Goal: Transaction & Acquisition: Purchase product/service

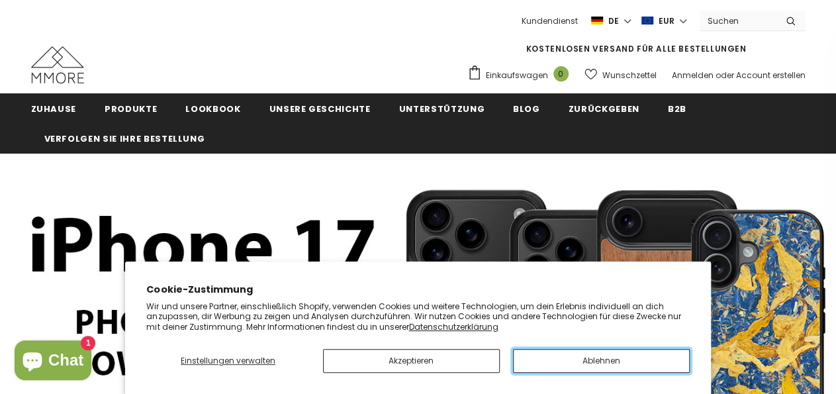
click at [620, 365] on button "Ablehnen" at bounding box center [601, 361] width 177 height 24
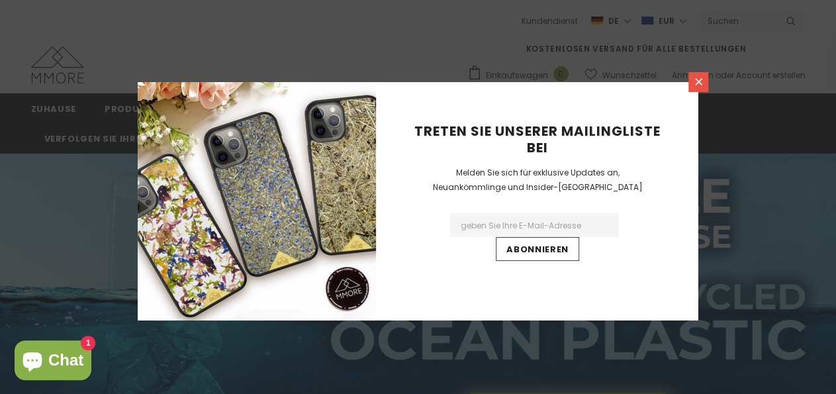
click at [702, 83] on icon at bounding box center [698, 81] width 11 height 11
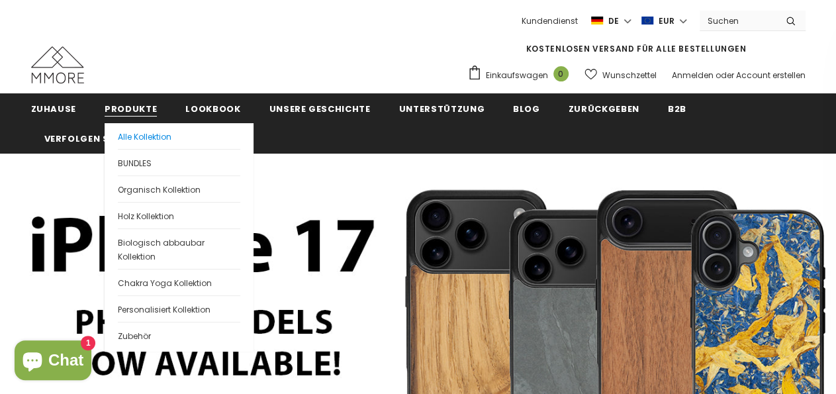
click at [122, 137] on span "Alle Kollektion" at bounding box center [145, 136] width 54 height 11
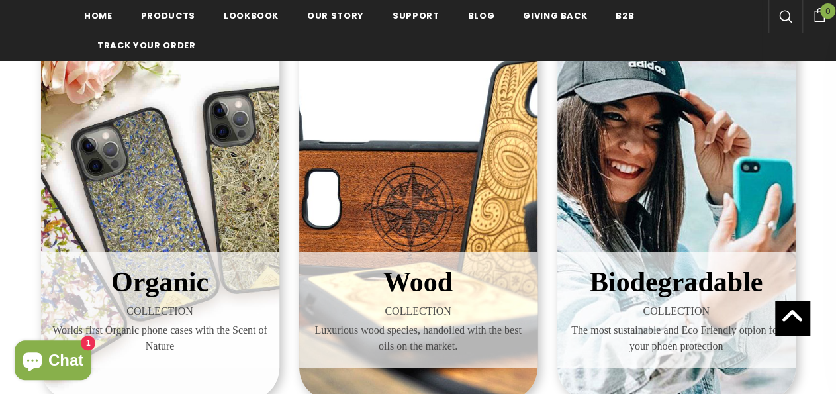
scroll to position [230, 0]
click at [385, 257] on div "Wood COLLECTION Luxurious wood species, handoiled with the best oils on the mar…" at bounding box center [418, 310] width 238 height 116
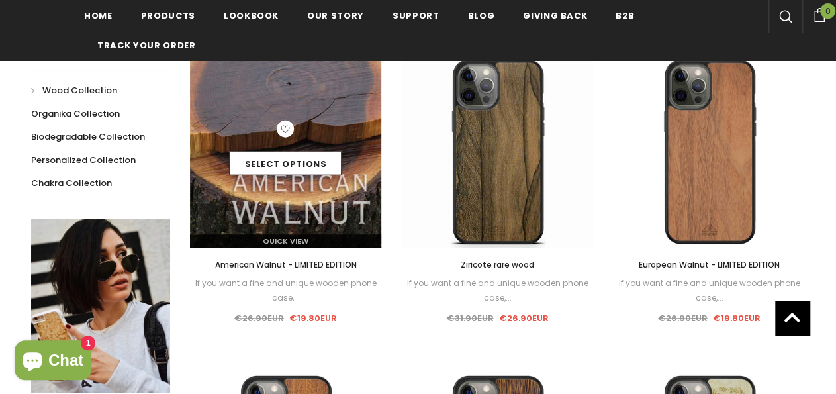
scroll to position [300, 0]
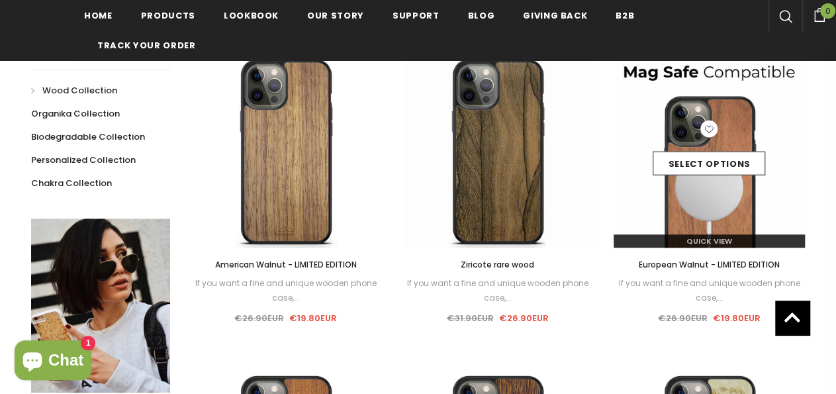
click at [734, 213] on img at bounding box center [710, 152] width 192 height 192
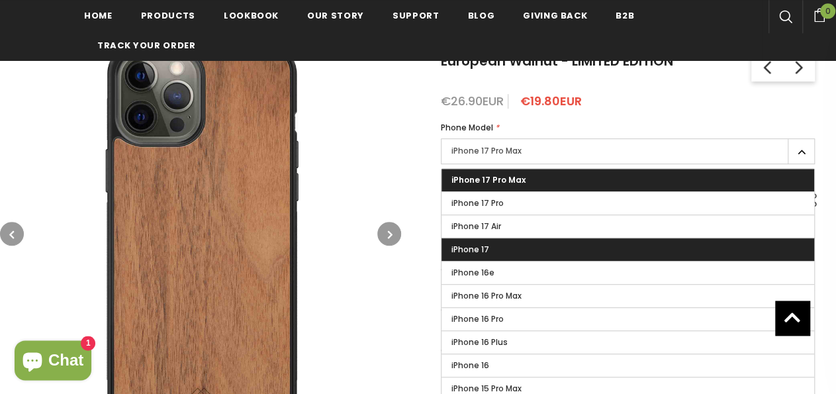
scroll to position [231, 0]
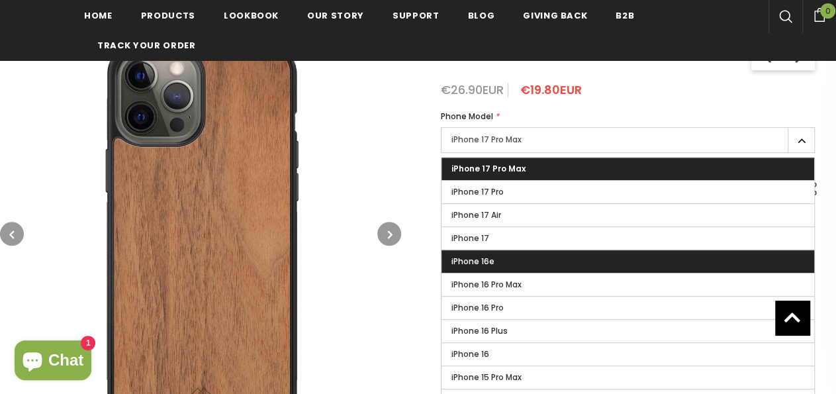
click at [543, 258] on label "iPhone 16e" at bounding box center [628, 261] width 373 height 23
click at [0, 0] on input "iPhone 16e" at bounding box center [0, 0] width 0 height 0
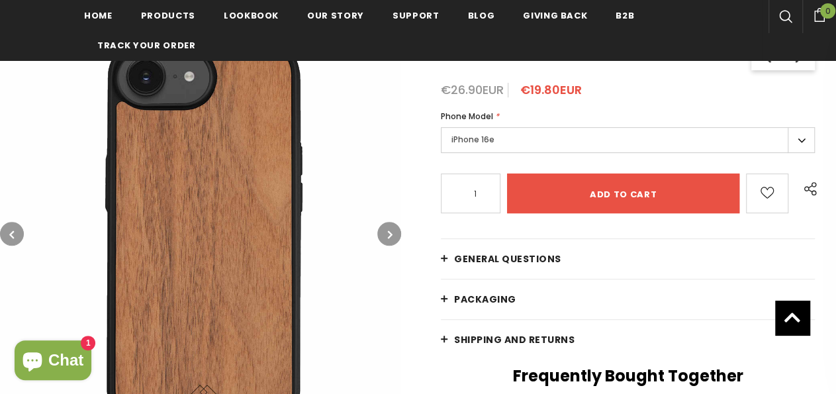
click at [381, 224] on img at bounding box center [200, 233] width 401 height 401
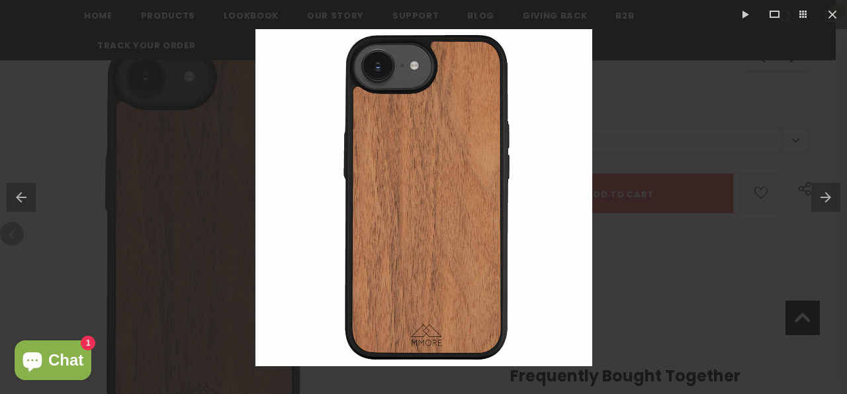
click at [828, 193] on button at bounding box center [830, 197] width 36 height 66
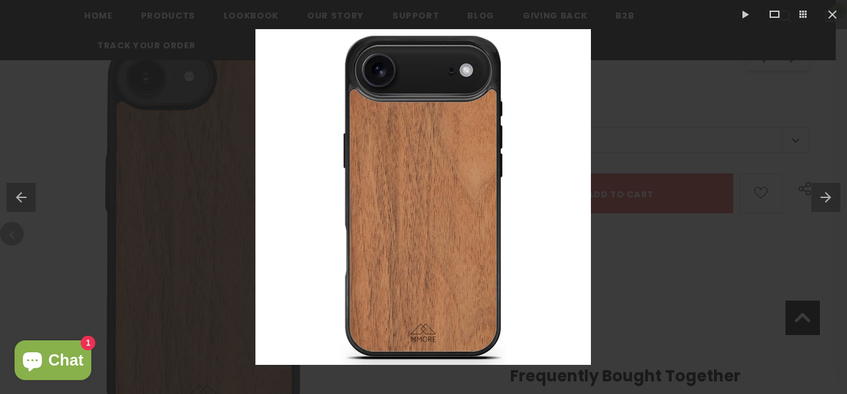
click at [828, 193] on button at bounding box center [830, 197] width 36 height 66
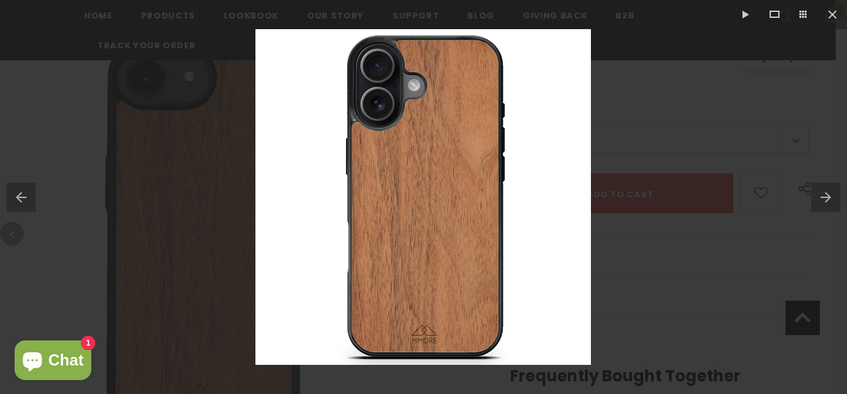
click at [828, 193] on button at bounding box center [830, 197] width 36 height 66
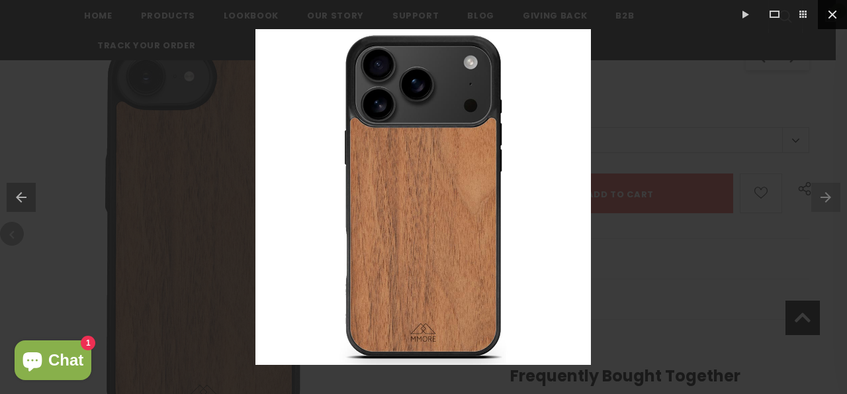
click at [836, 13] on button at bounding box center [832, 14] width 29 height 29
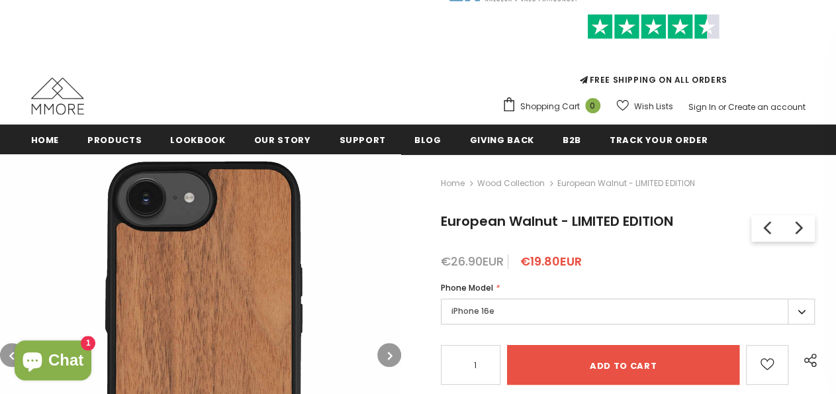
scroll to position [138, 0]
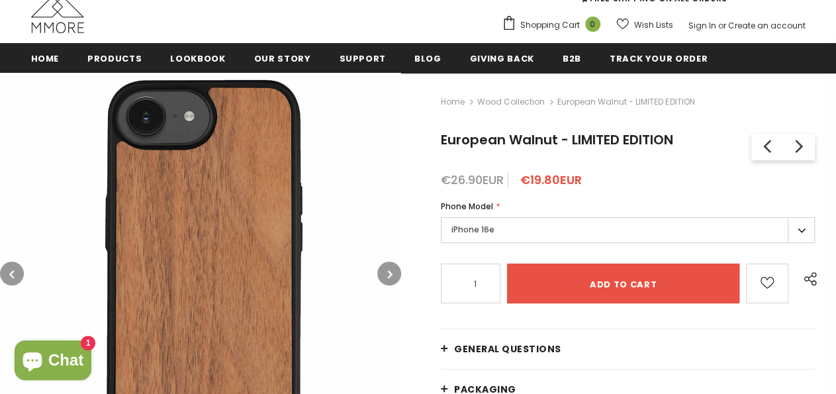
click at [510, 219] on label "iPhone 16e" at bounding box center [628, 230] width 374 height 26
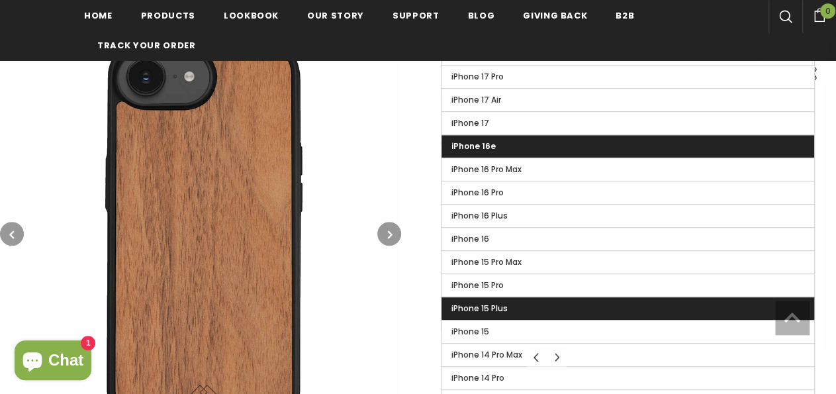
scroll to position [348, 0]
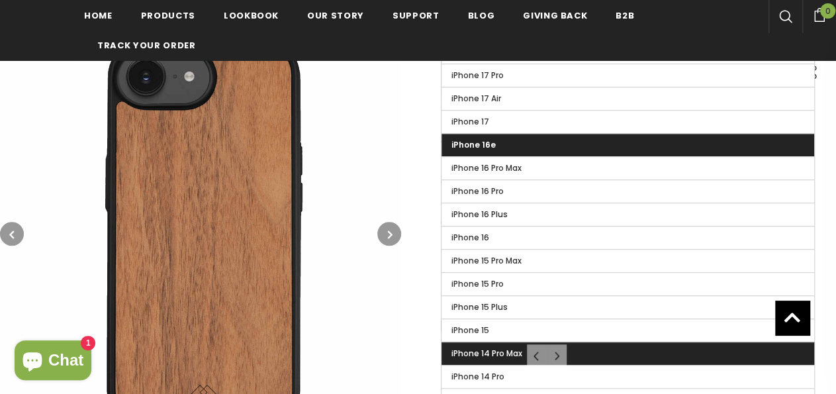
click at [495, 342] on label "iPhone 14 Pro Max" at bounding box center [628, 353] width 373 height 23
click at [0, 0] on input "iPhone 14 Pro Max" at bounding box center [0, 0] width 0 height 0
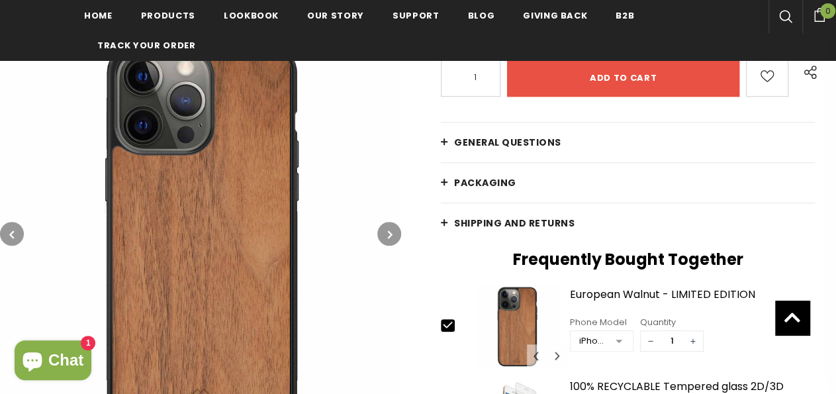
click at [389, 234] on icon "button" at bounding box center [390, 234] width 5 height 13
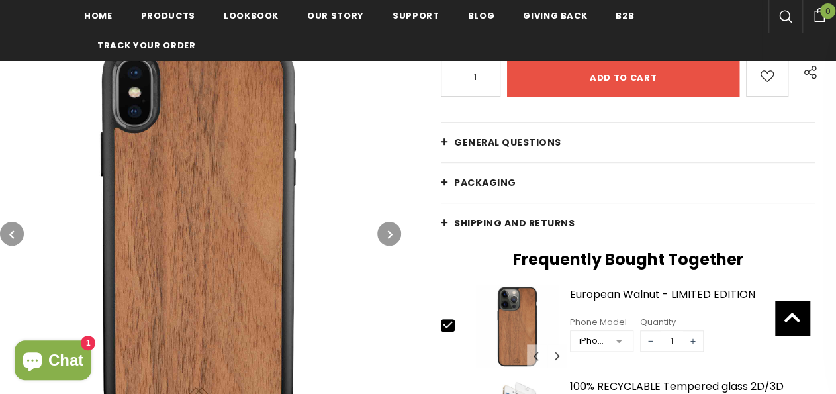
click at [389, 234] on icon "button" at bounding box center [390, 234] width 5 height 13
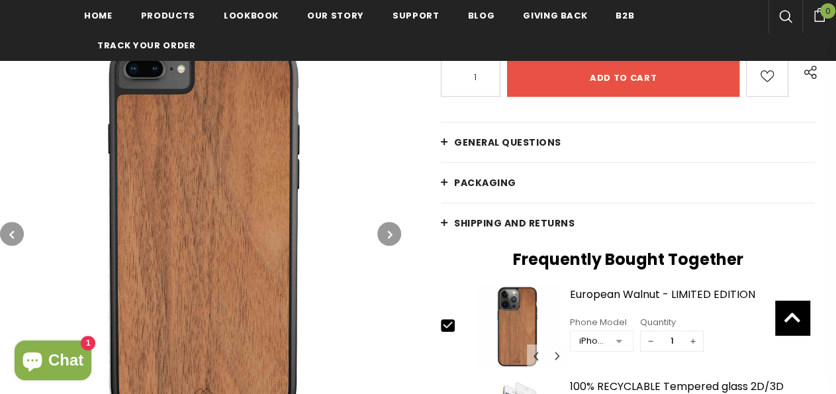
click at [389, 234] on icon "button" at bounding box center [390, 234] width 5 height 13
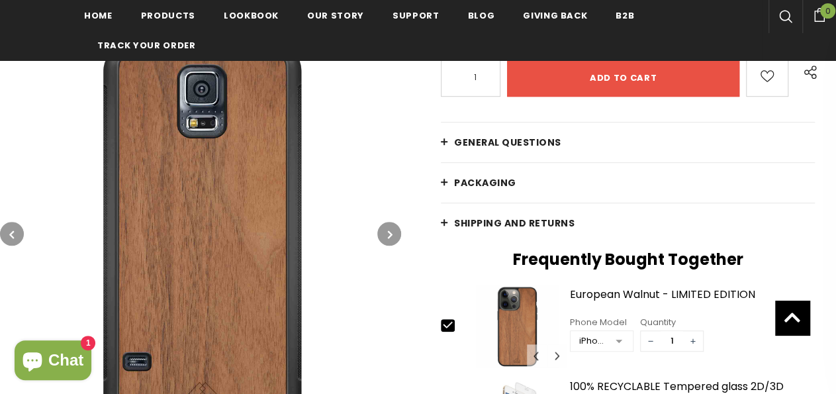
click at [389, 234] on icon "button" at bounding box center [390, 234] width 5 height 13
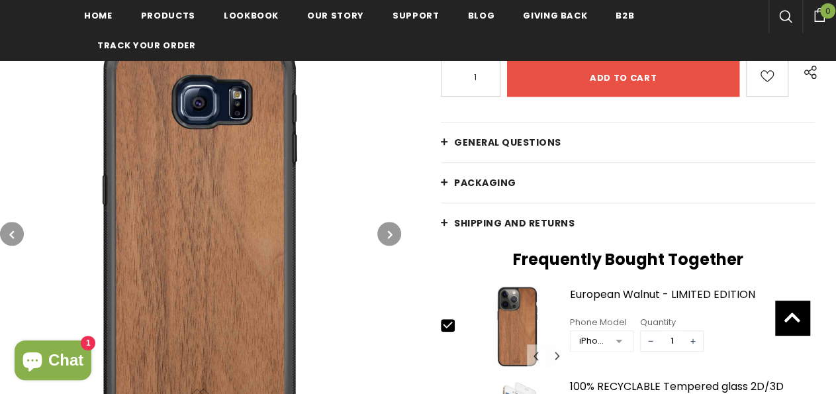
click at [389, 234] on icon "button" at bounding box center [390, 234] width 5 height 13
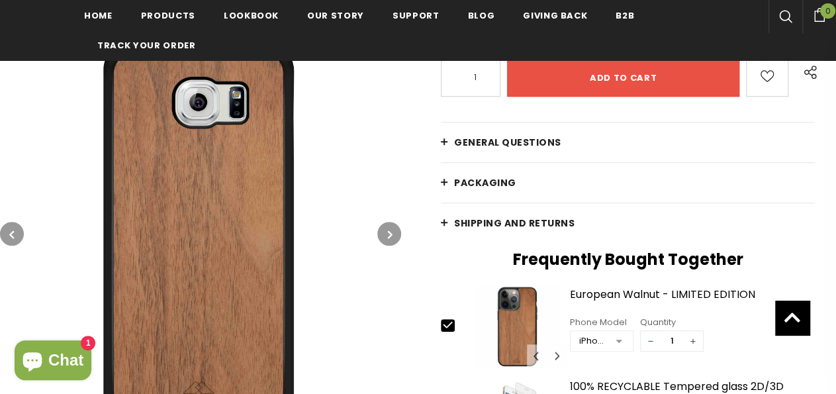
click at [389, 234] on icon "button" at bounding box center [390, 234] width 5 height 13
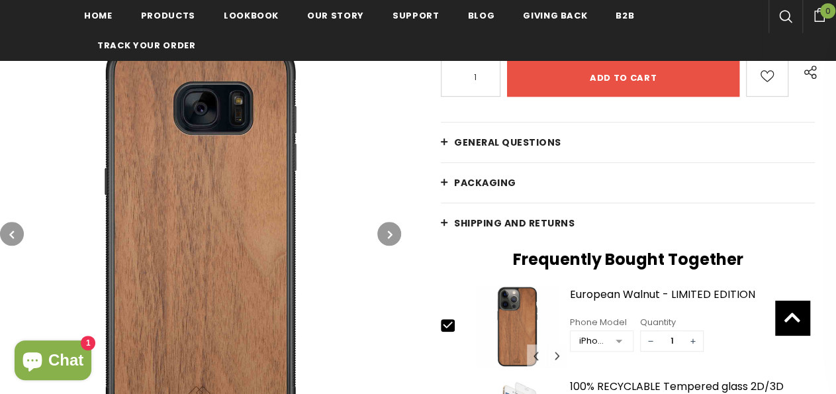
click at [389, 234] on icon "button" at bounding box center [390, 234] width 5 height 13
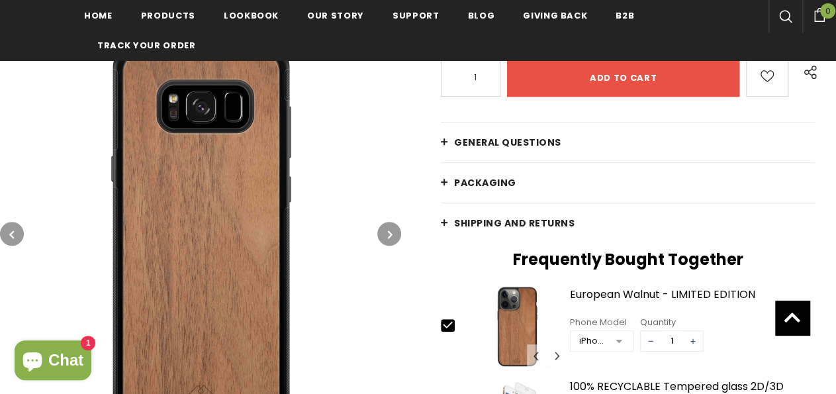
click at [389, 234] on icon "button" at bounding box center [390, 234] width 5 height 13
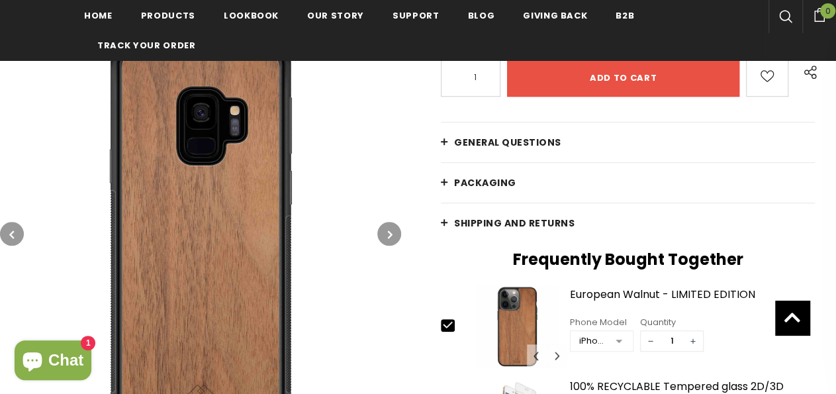
click at [389, 234] on icon "button" at bounding box center [390, 234] width 5 height 13
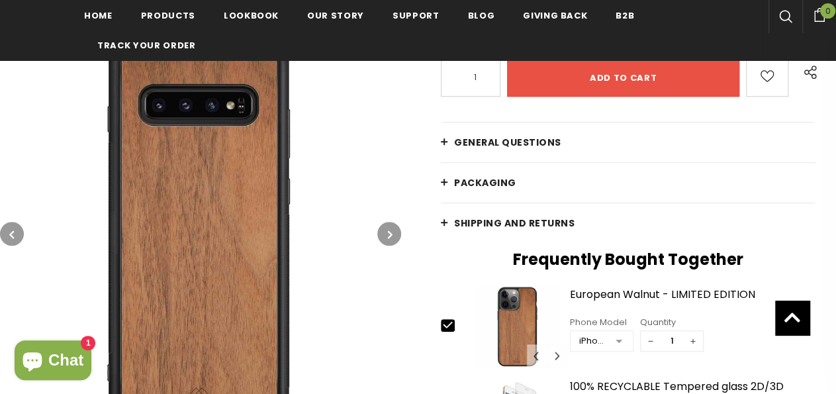
click at [389, 234] on icon "button" at bounding box center [390, 234] width 5 height 13
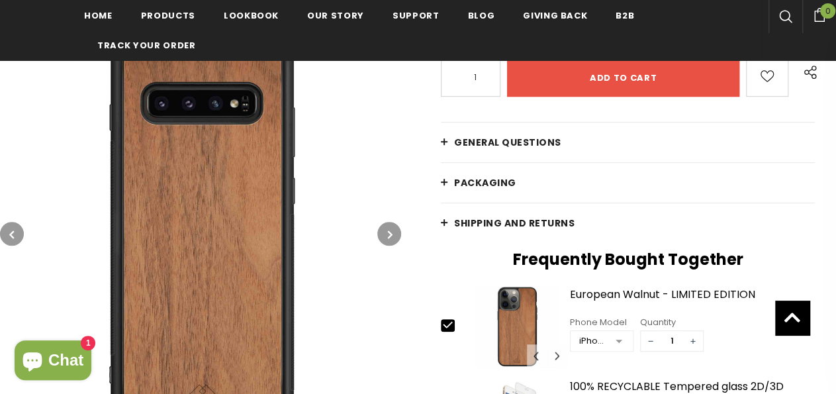
click at [389, 234] on icon "button" at bounding box center [390, 234] width 5 height 13
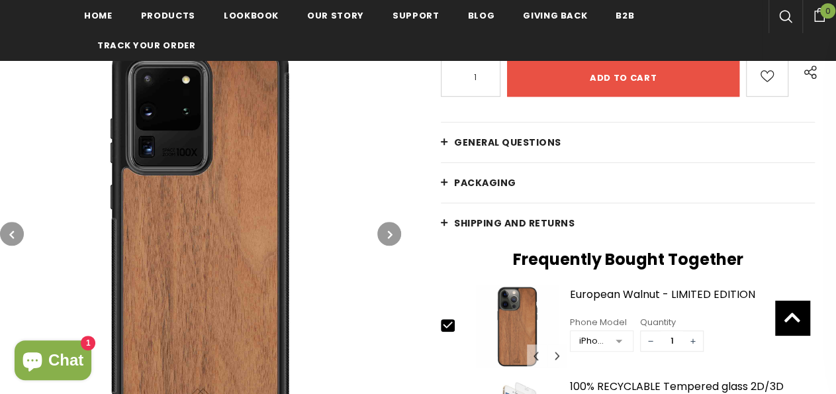
click at [389, 234] on icon "button" at bounding box center [390, 234] width 5 height 13
